Goal: Transaction & Acquisition: Book appointment/travel/reservation

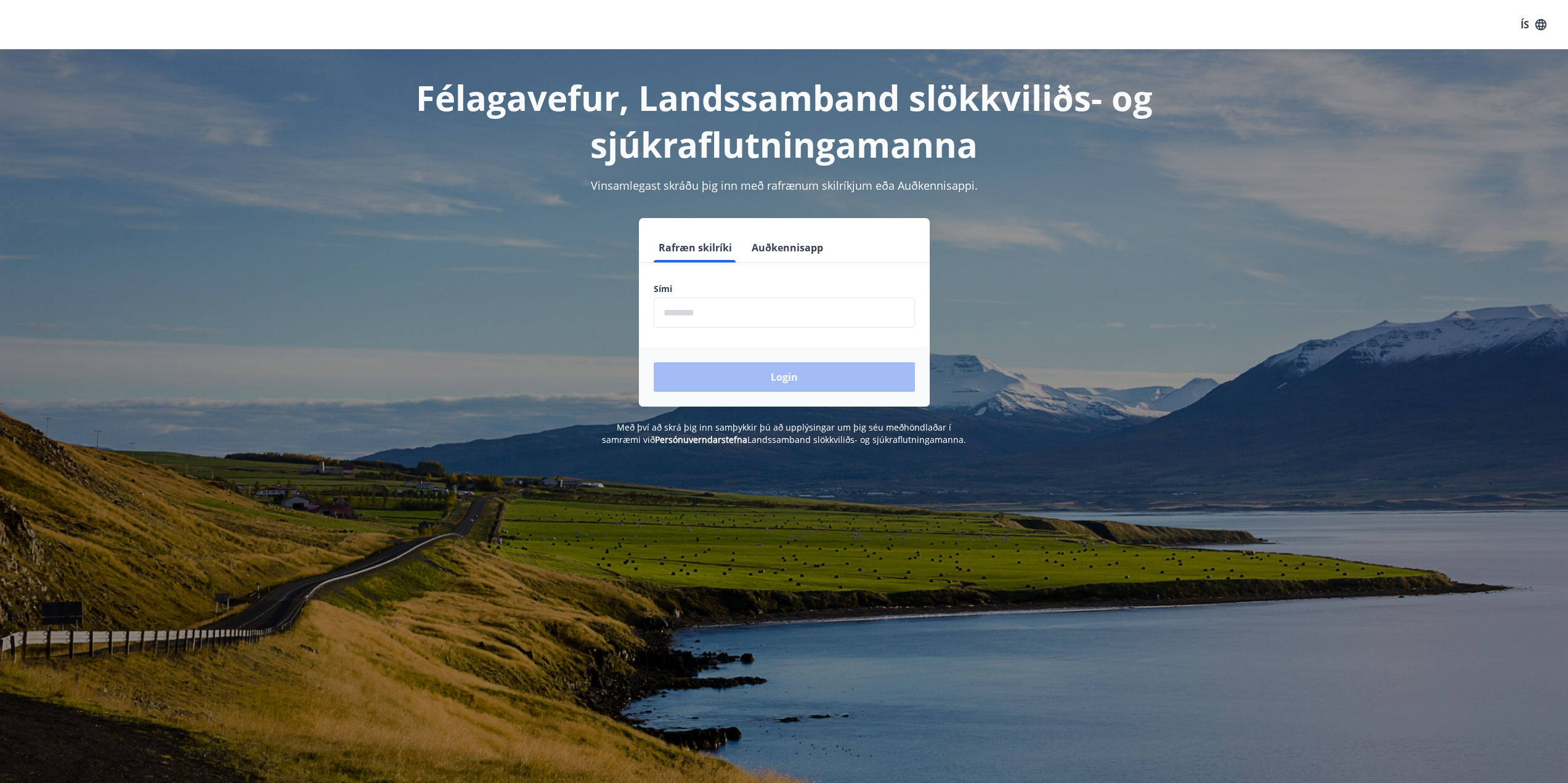
click at [686, 309] on input "phone" at bounding box center [784, 313] width 261 height 30
type input "********"
click at [773, 378] on button "Login" at bounding box center [784, 378] width 261 height 30
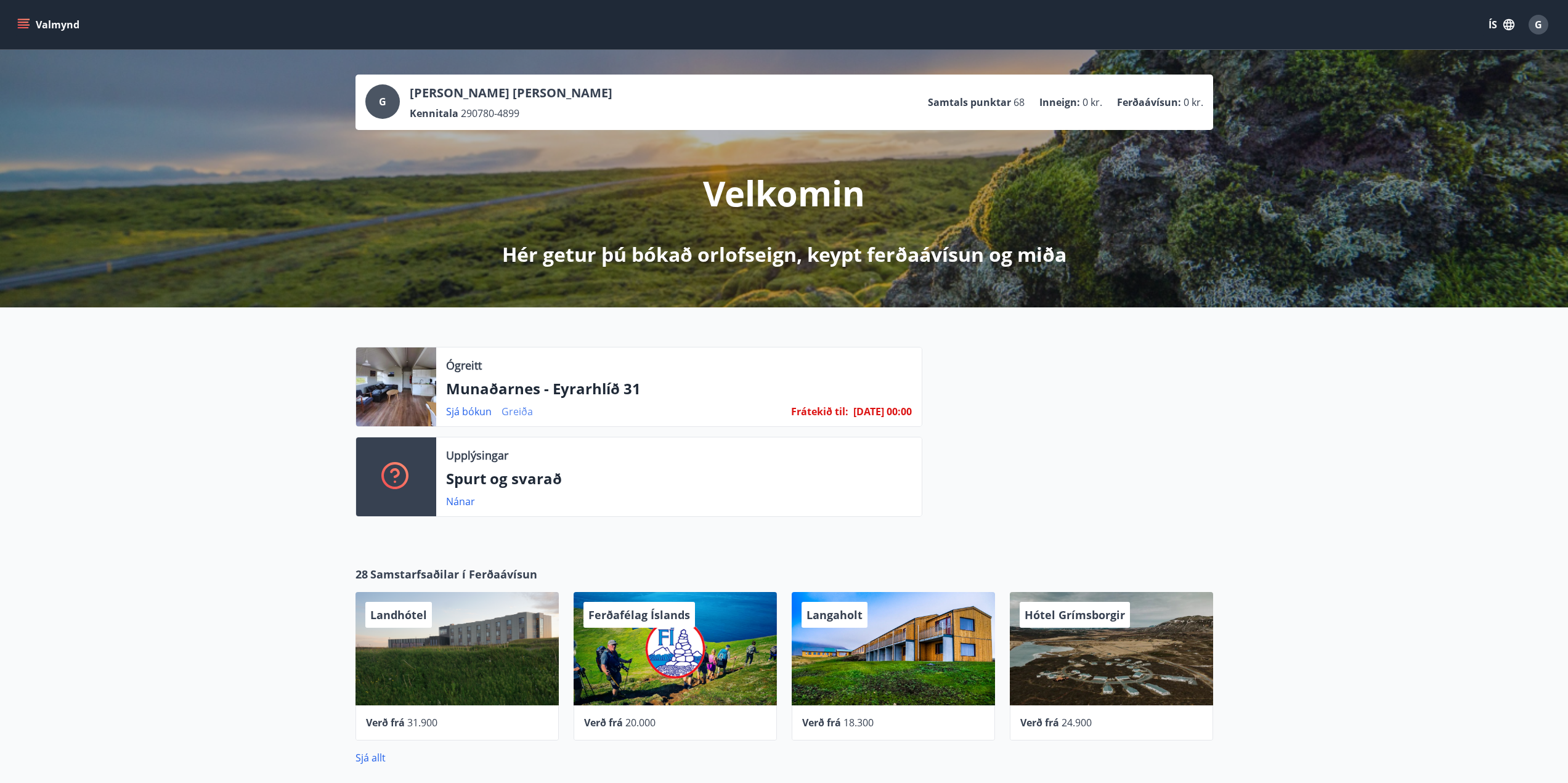
click at [518, 409] on link "Greiða" at bounding box center [518, 411] width 32 height 14
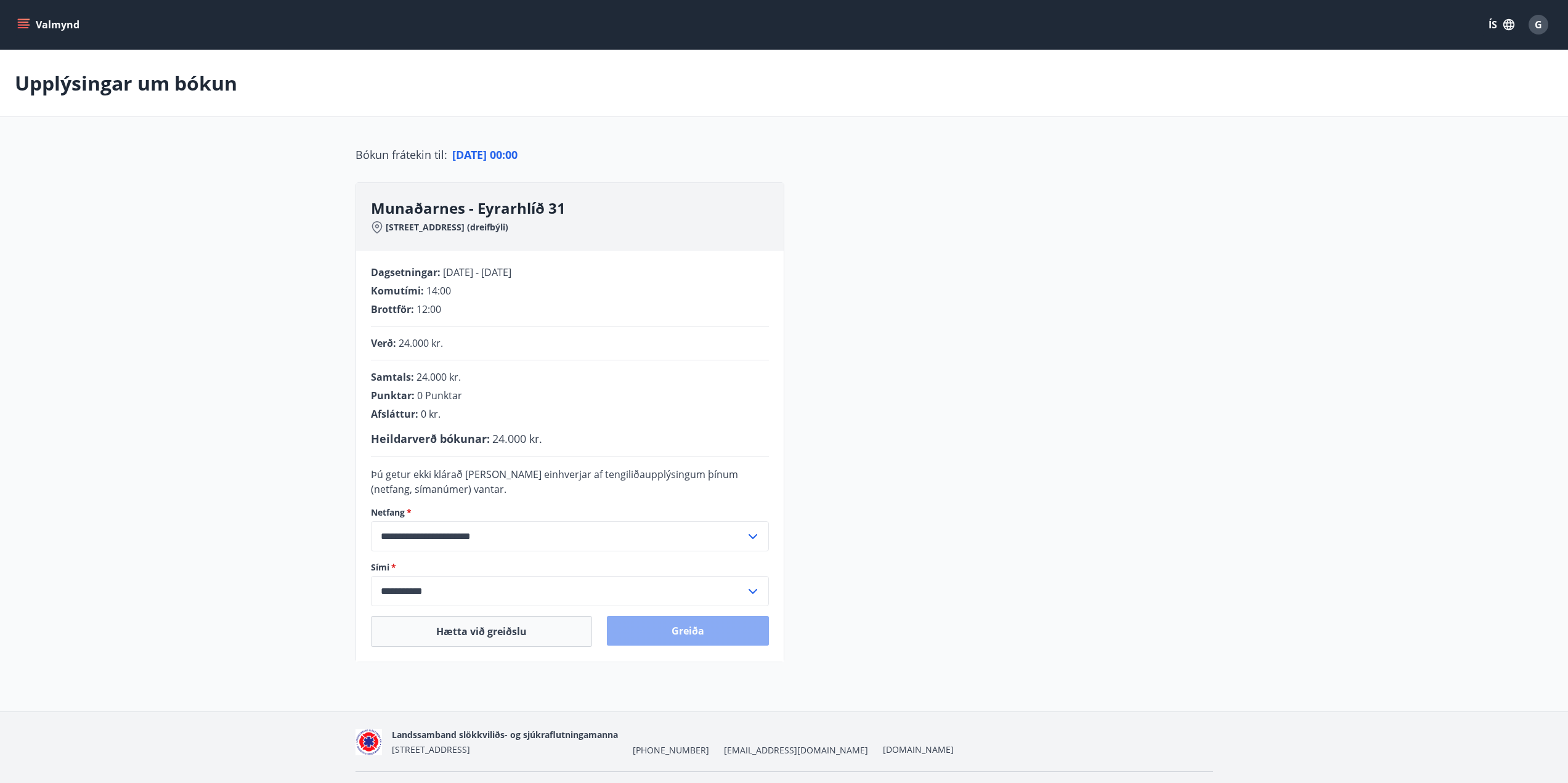
click at [684, 635] on button "Greiða" at bounding box center [688, 631] width 162 height 30
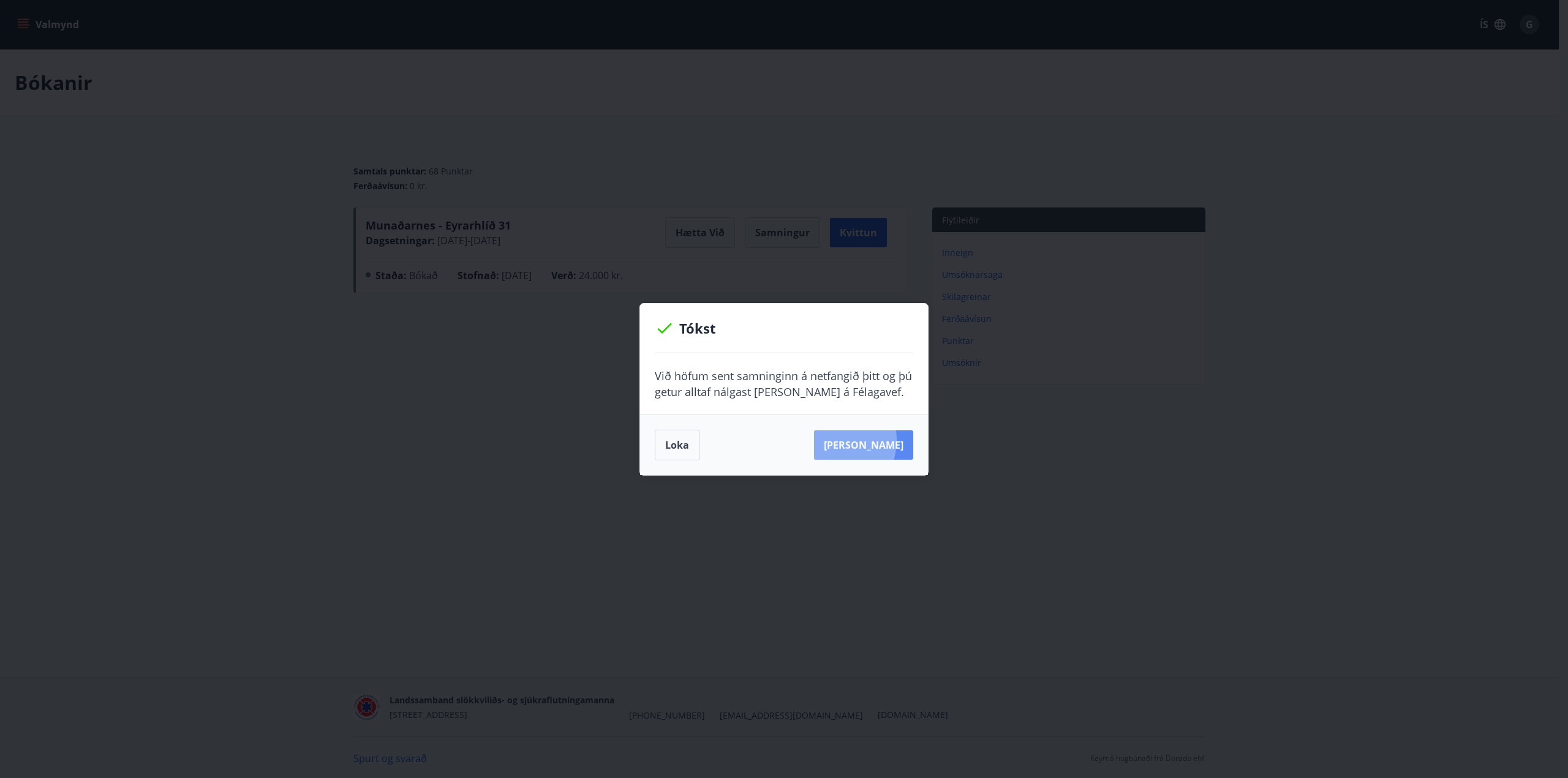
click at [845, 439] on button "[PERSON_NAME]" at bounding box center [863, 445] width 99 height 30
click at [685, 445] on button "Loka" at bounding box center [676, 444] width 44 height 31
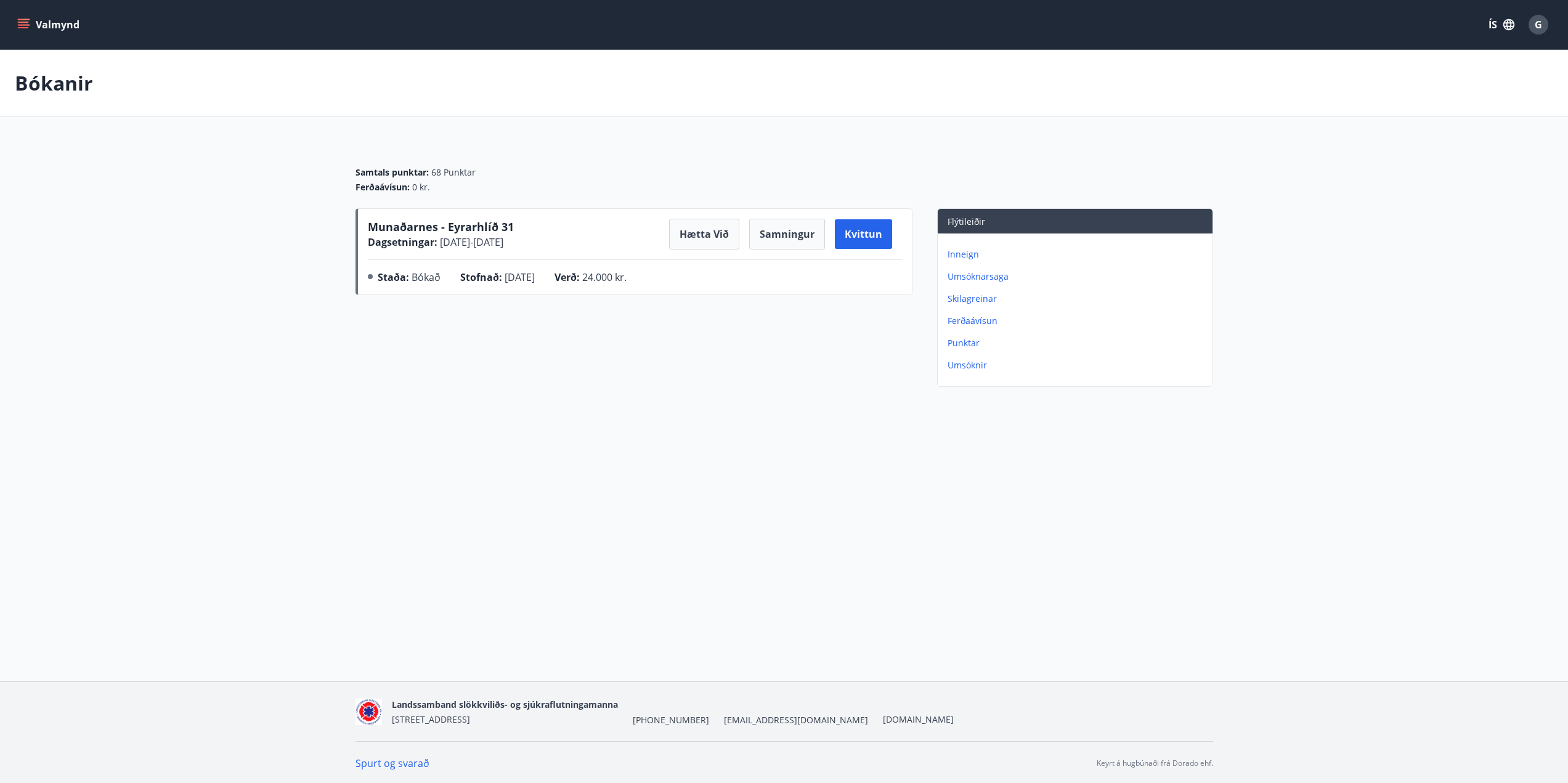
click at [24, 22] on icon "menu" at bounding box center [23, 22] width 11 height 1
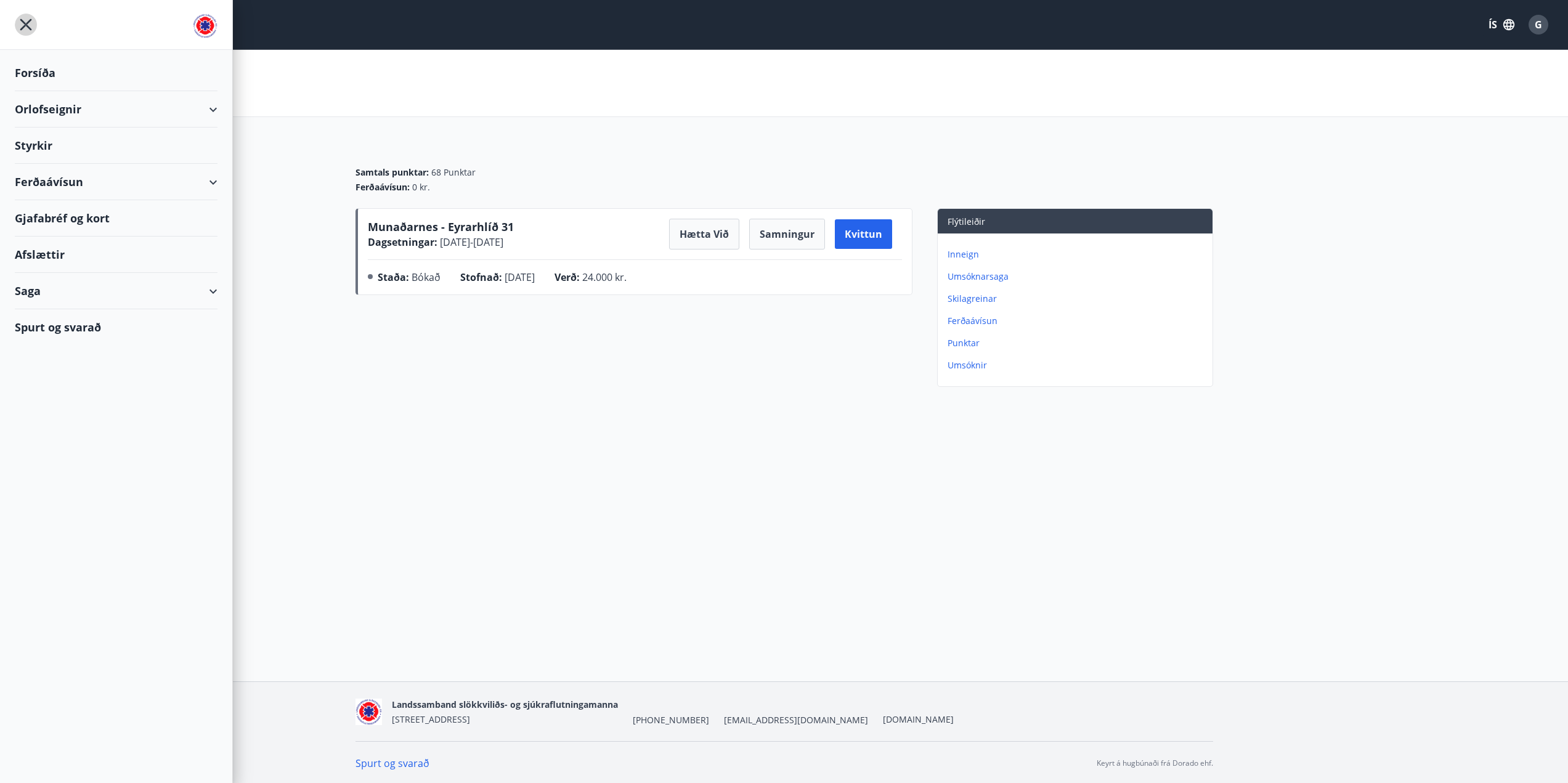
click at [22, 17] on icon "menu" at bounding box center [26, 25] width 22 height 22
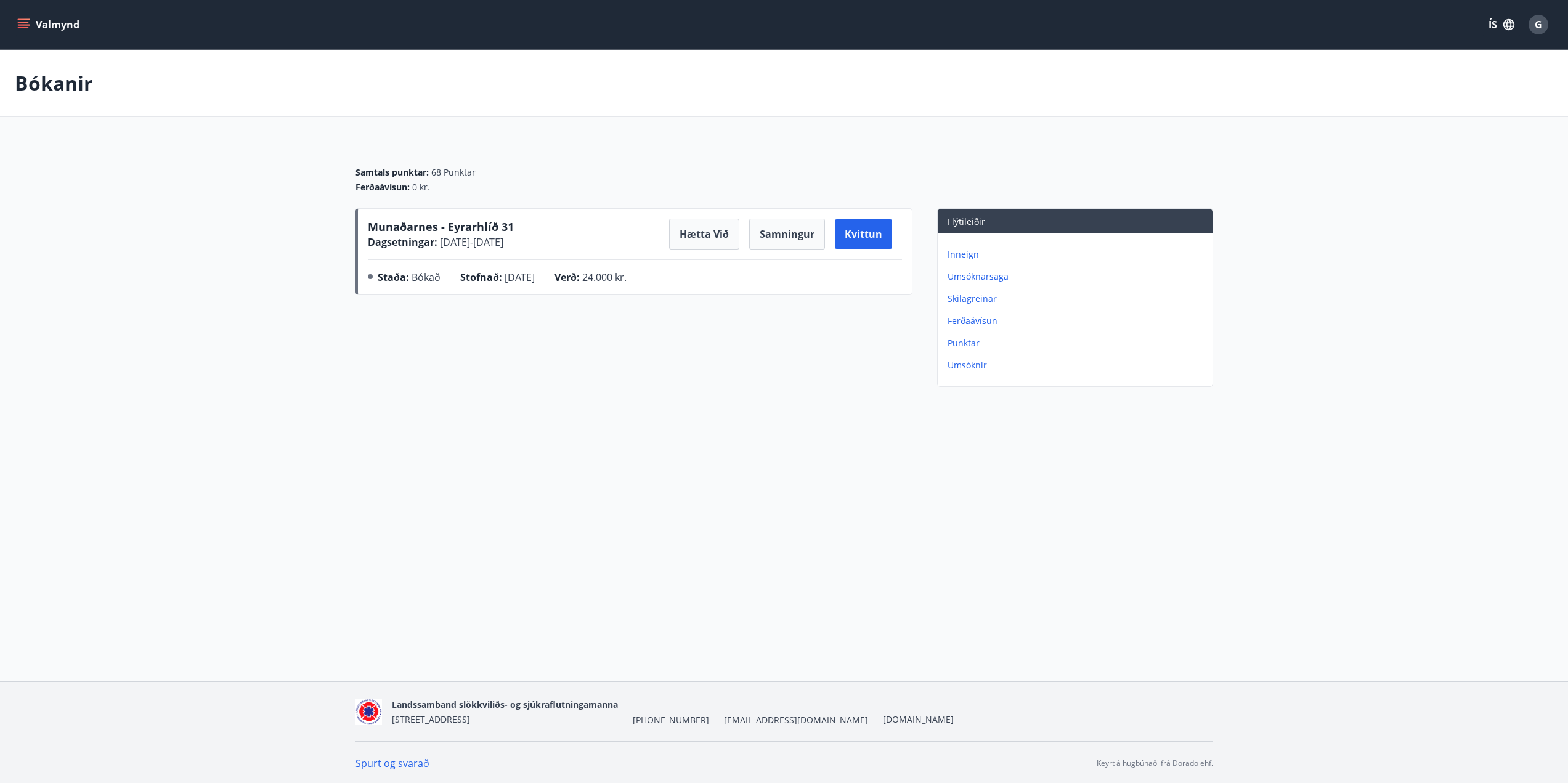
click at [1542, 30] on span "G" at bounding box center [1538, 25] width 7 height 14
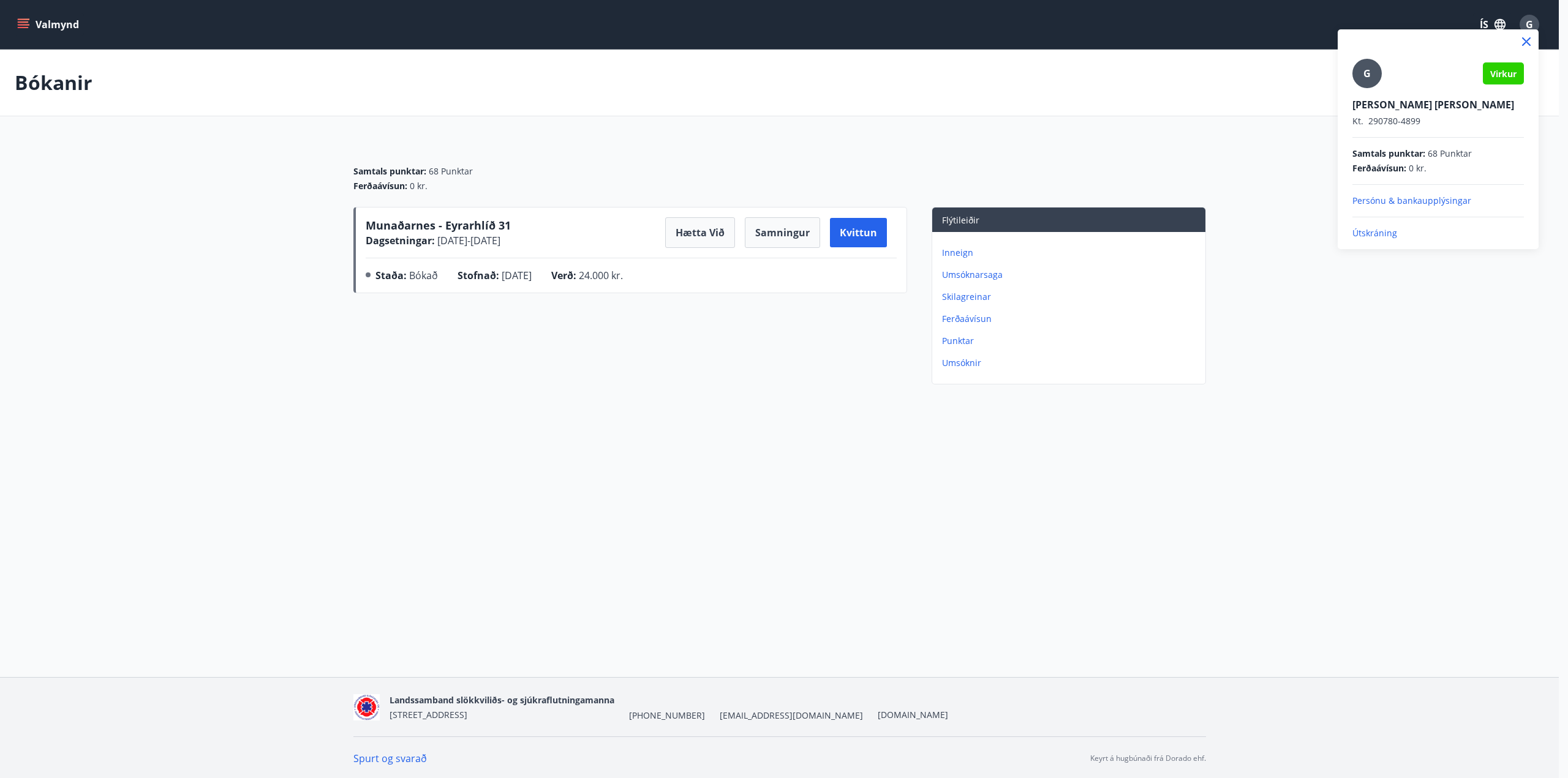
click at [1387, 232] on p "Útskráning" at bounding box center [1438, 233] width 172 height 12
